Goal: Navigation & Orientation: Find specific page/section

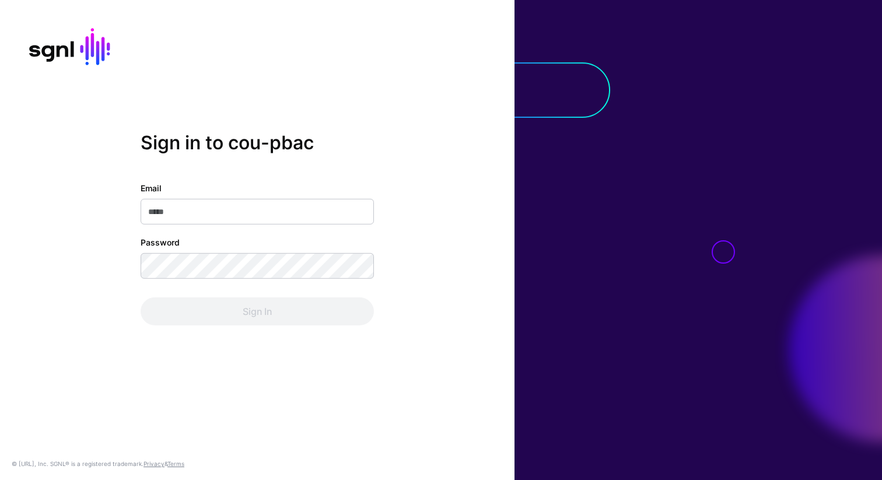
click at [410, 110] on div "Sign in to cou-pbac Email Password Sign In © [URL], Inc. SGNL® is a registered …" at bounding box center [257, 240] width 515 height 480
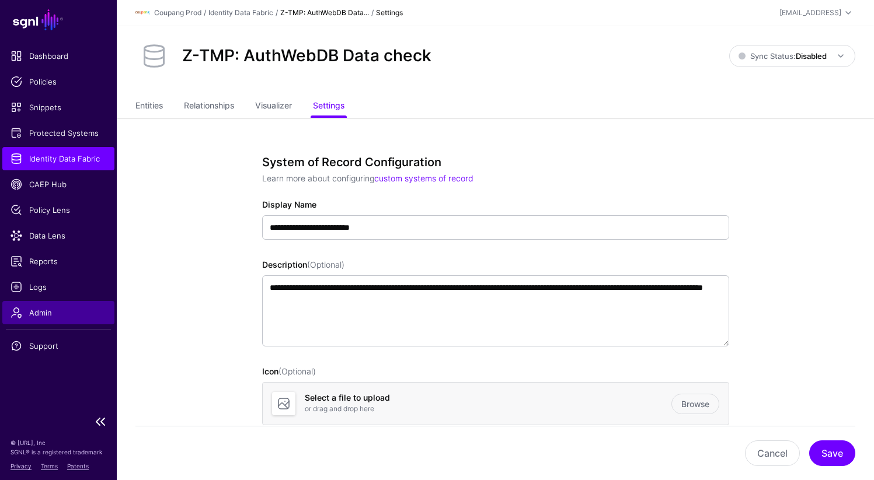
click at [43, 310] on span "Admin" at bounding box center [59, 313] width 96 height 12
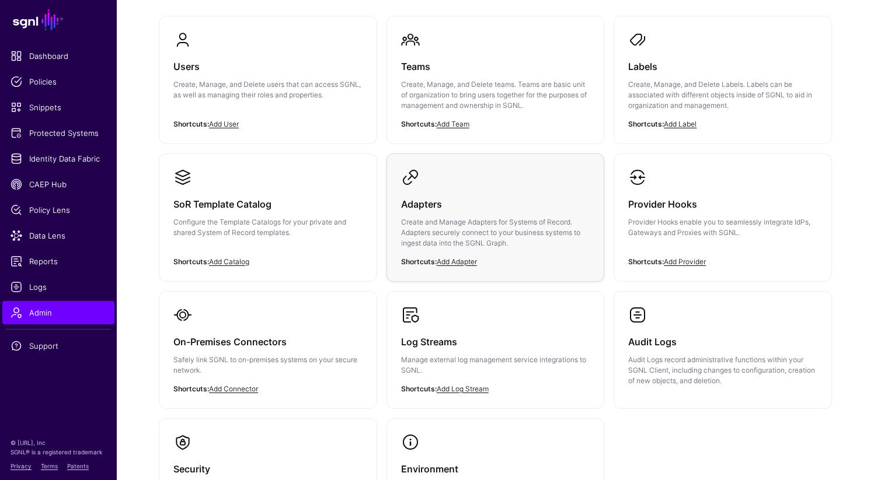
scroll to position [123, 0]
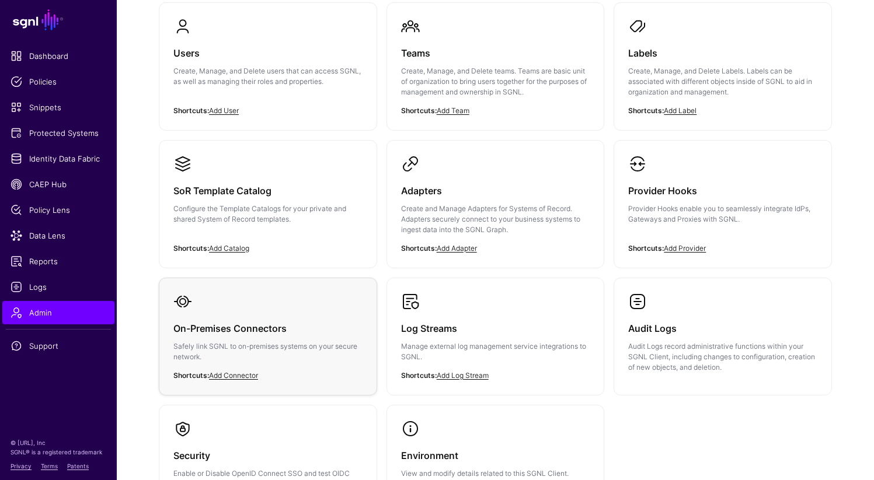
click at [284, 310] on link "On-Premises Connectors Safely link SGNL to on-premises systems on your secure n…" at bounding box center [267, 336] width 217 height 117
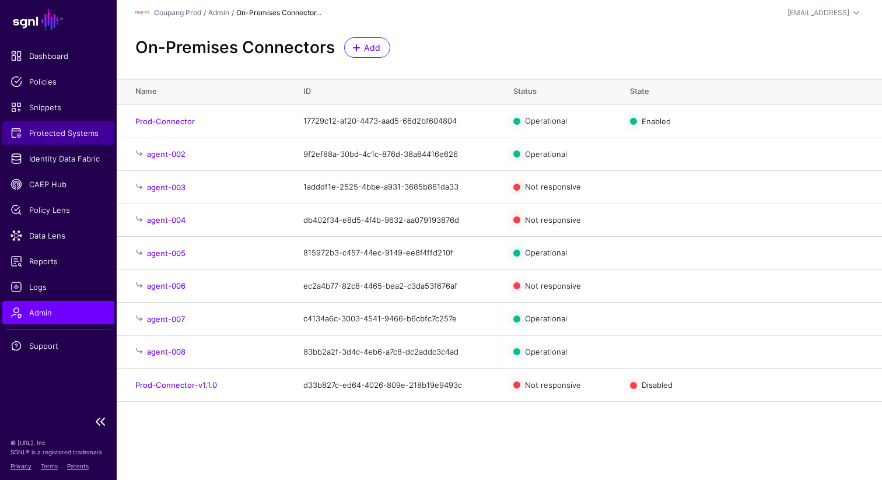
click at [50, 132] on span "Protected Systems" at bounding box center [59, 133] width 96 height 12
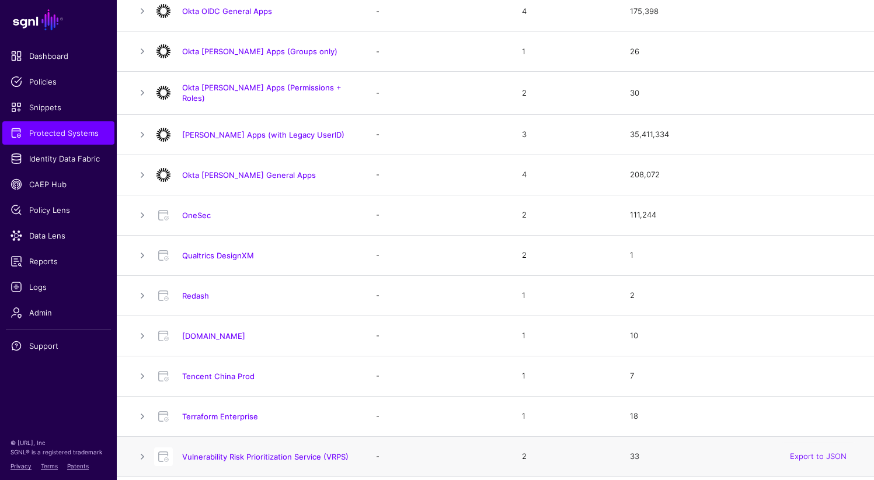
scroll to position [1166, 0]
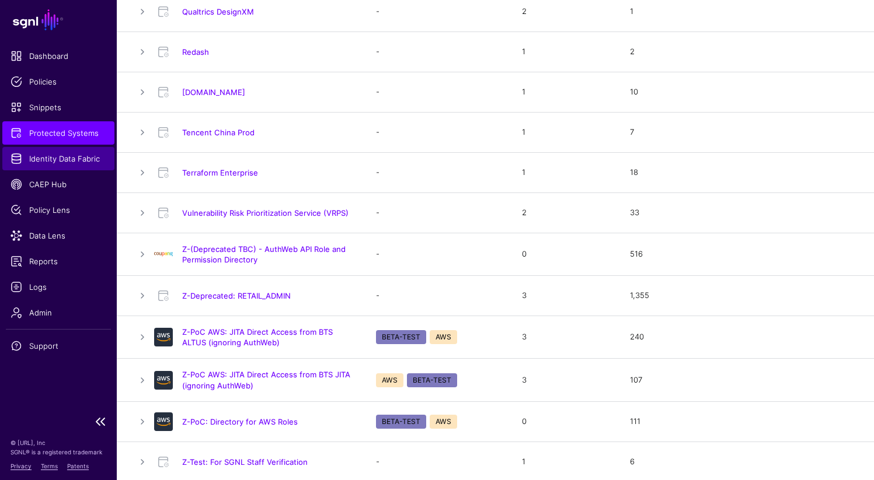
click at [74, 160] on span "Identity Data Fabric" at bounding box center [59, 159] width 96 height 12
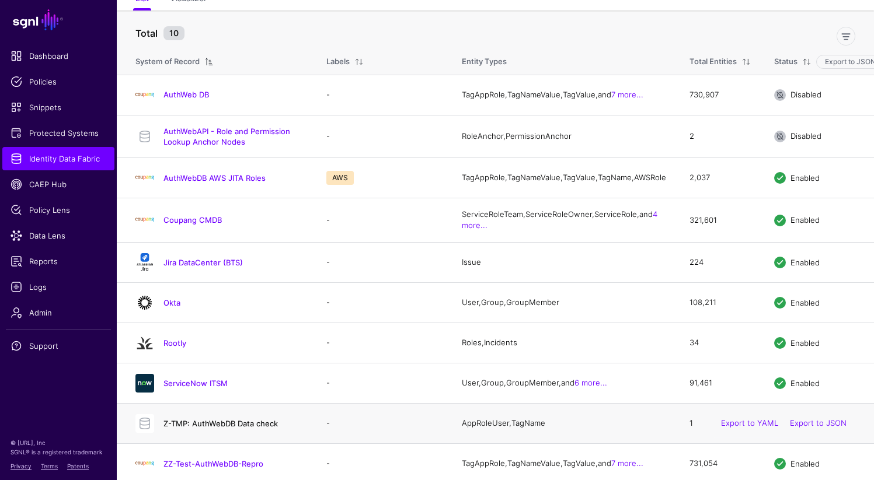
scroll to position [107, 0]
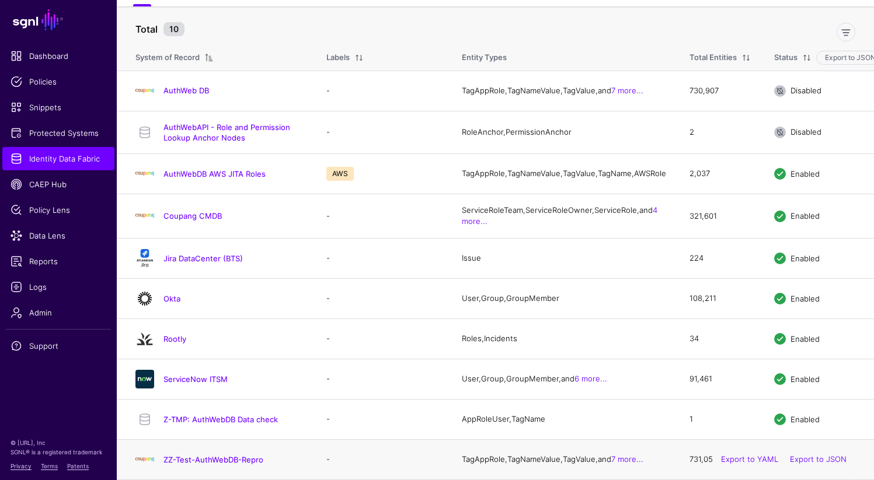
click at [222, 452] on div "ZZ-Test-AuthWebDB-Repro" at bounding box center [219, 459] width 177 height 19
click at [220, 455] on link "ZZ-Test-AuthWebDB-Repro" at bounding box center [213, 459] width 100 height 9
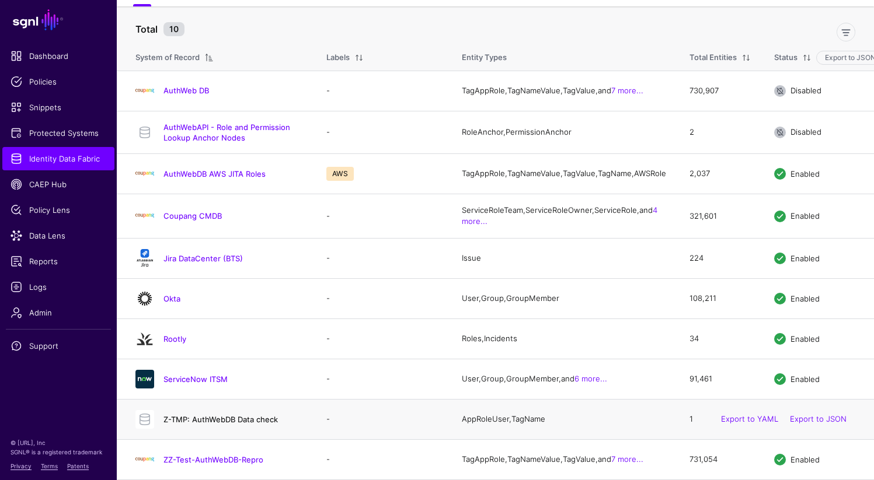
click at [232, 416] on link "Z-TMP: AuthWebDB Data check" at bounding box center [220, 419] width 114 height 9
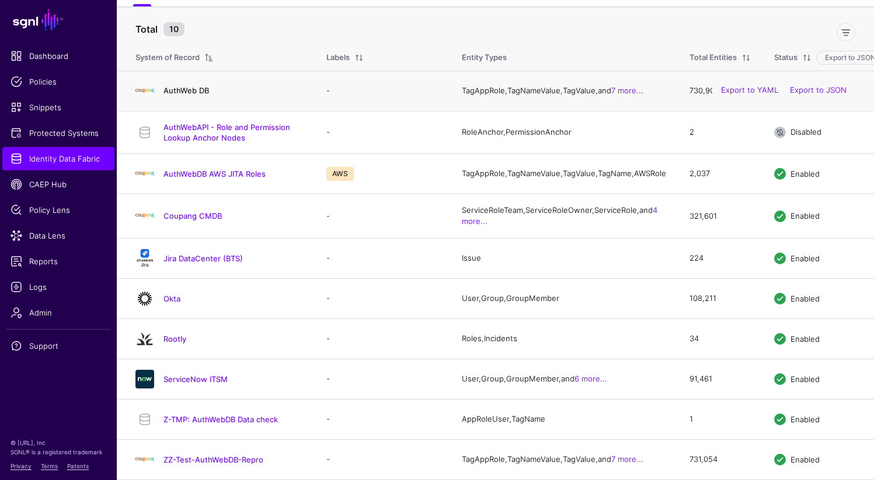
click at [190, 86] on link "AuthWeb DB" at bounding box center [186, 90] width 46 height 9
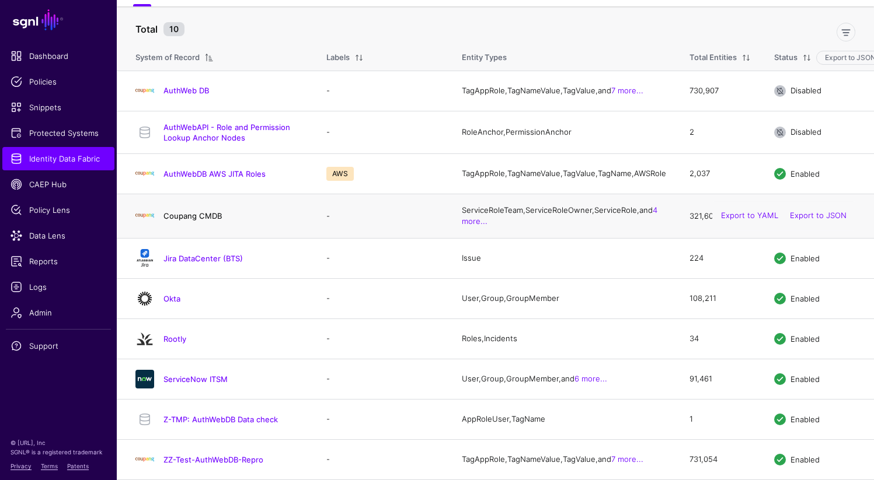
click at [176, 212] on link "Coupang CMDB" at bounding box center [192, 215] width 58 height 9
